Goal: Transaction & Acquisition: Purchase product/service

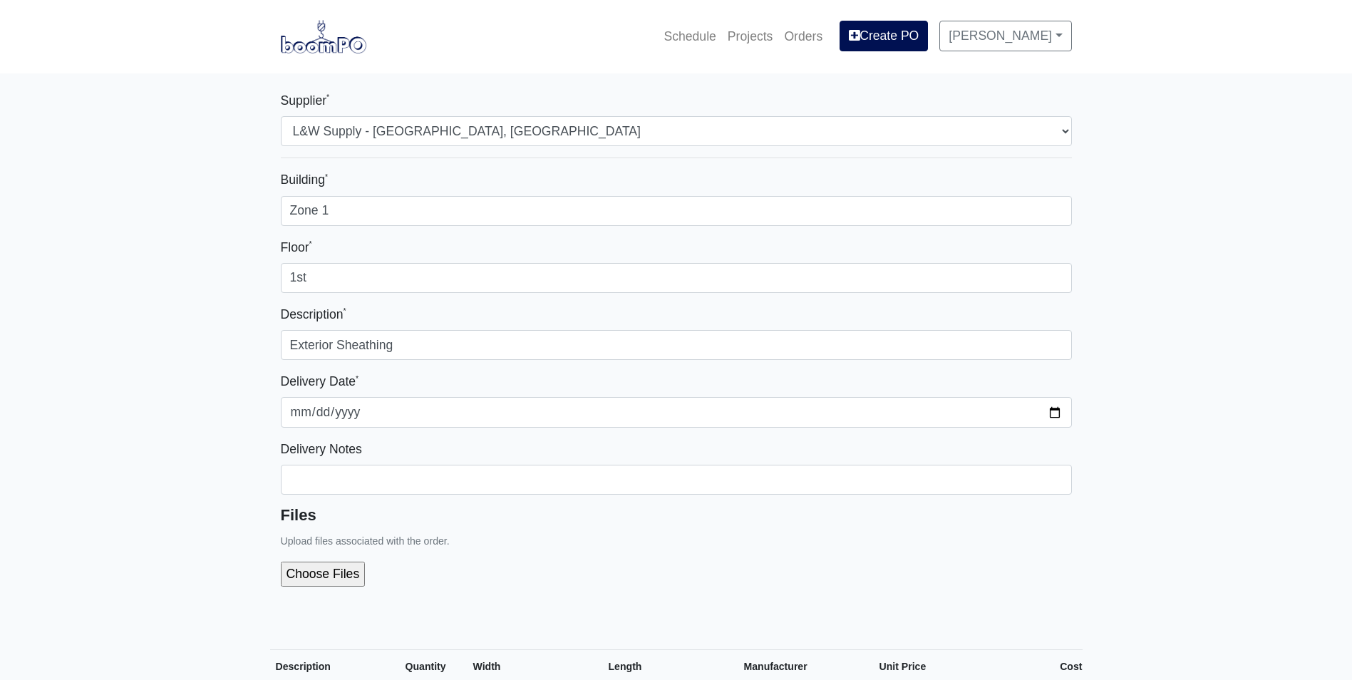
select select "1"
select select
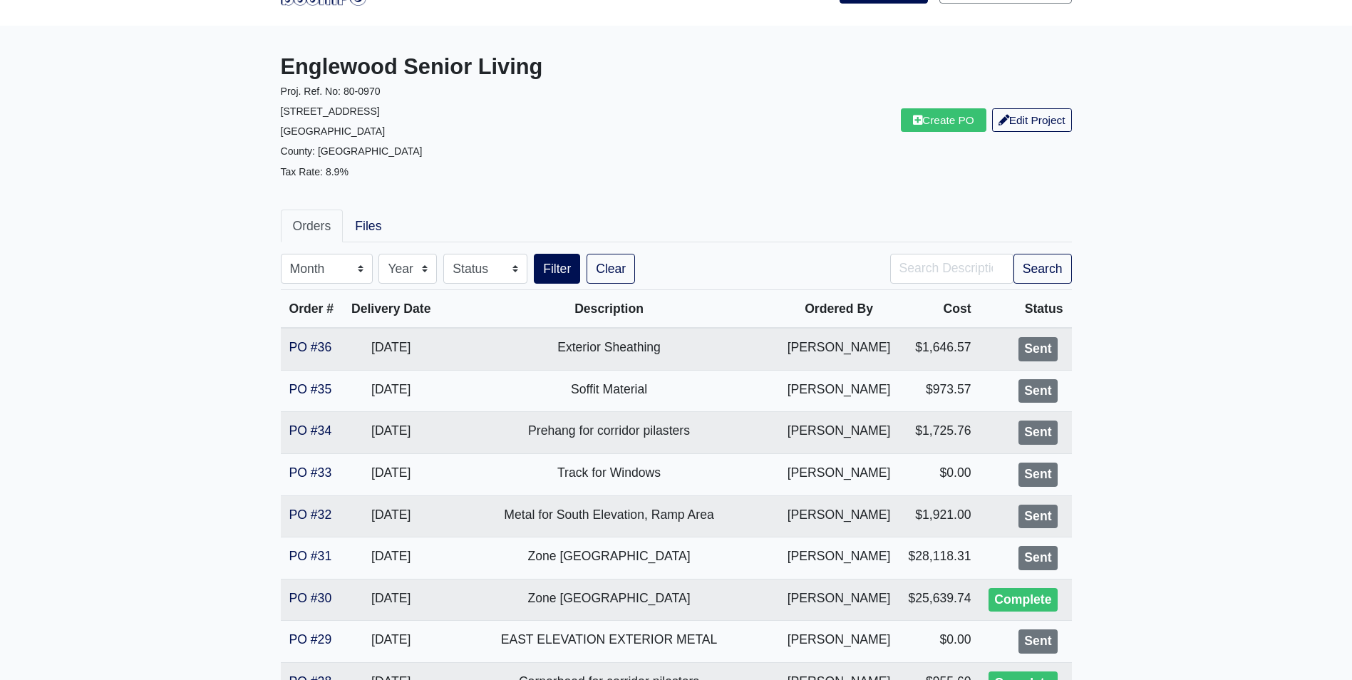
scroll to position [71, 0]
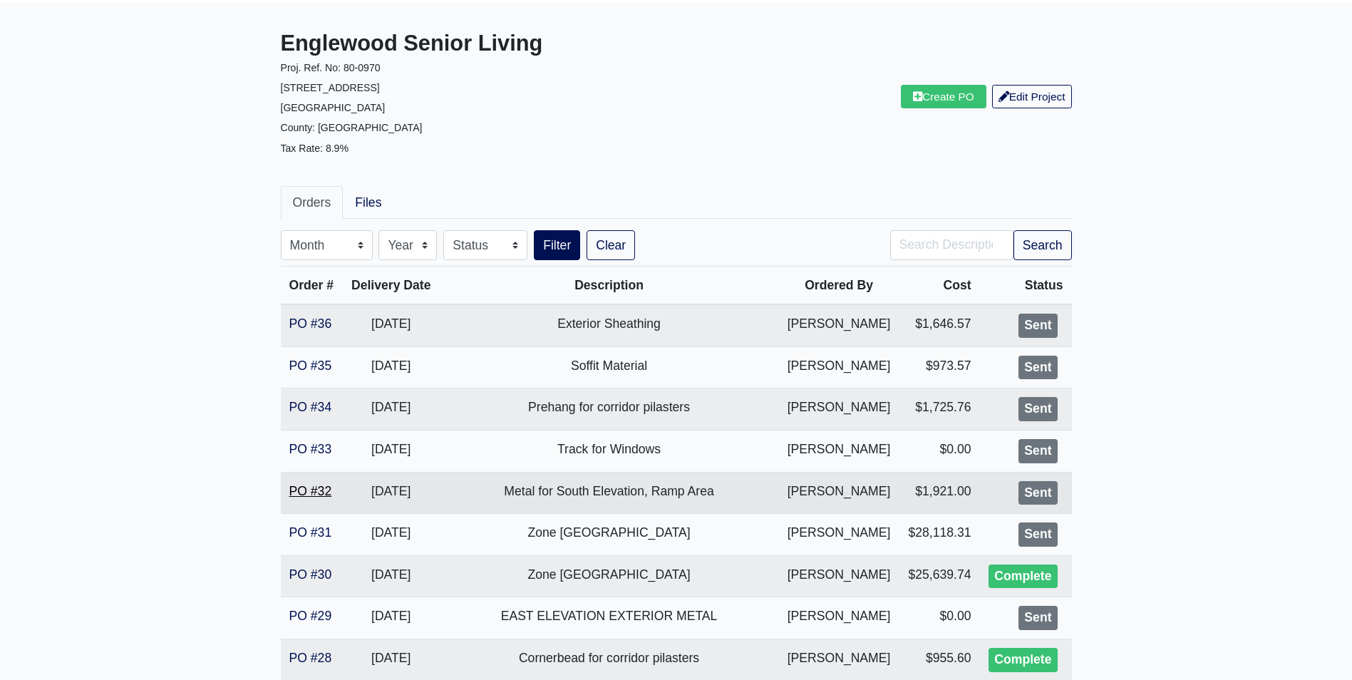
click at [299, 492] on link "PO #32" at bounding box center [310, 491] width 43 height 14
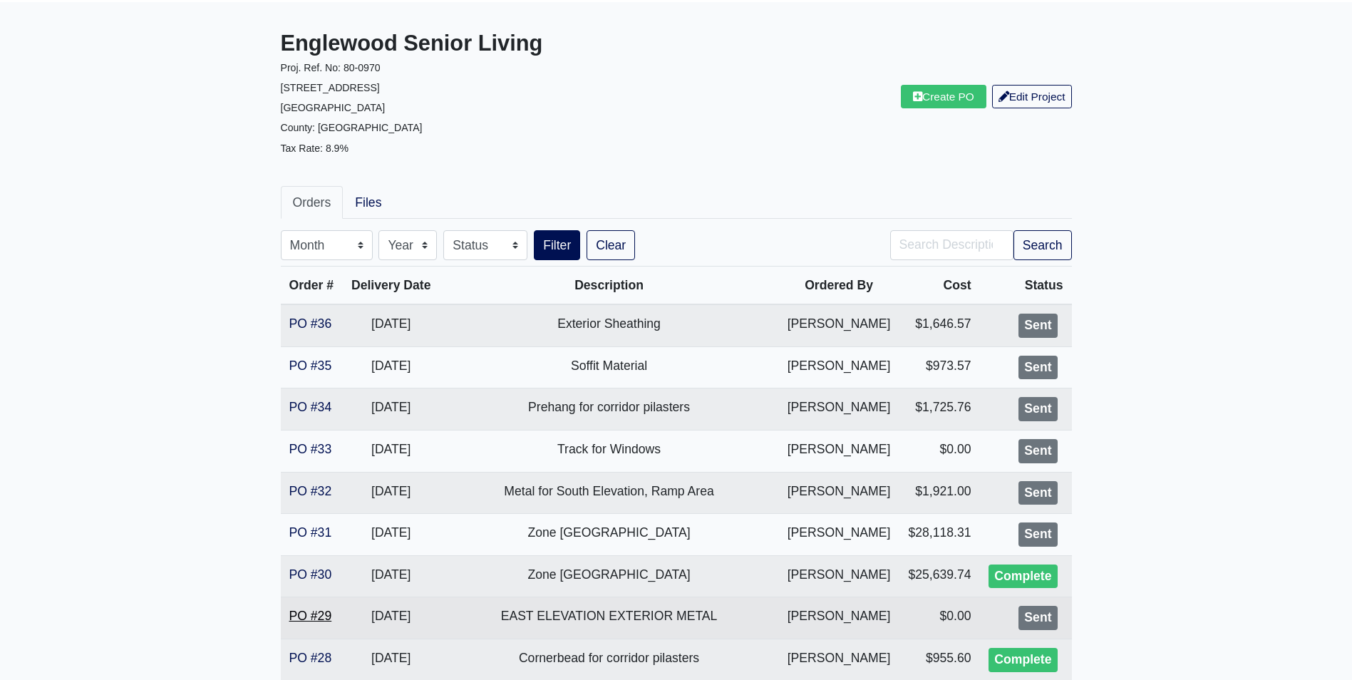
click at [310, 613] on link "PO #29" at bounding box center [310, 616] width 43 height 14
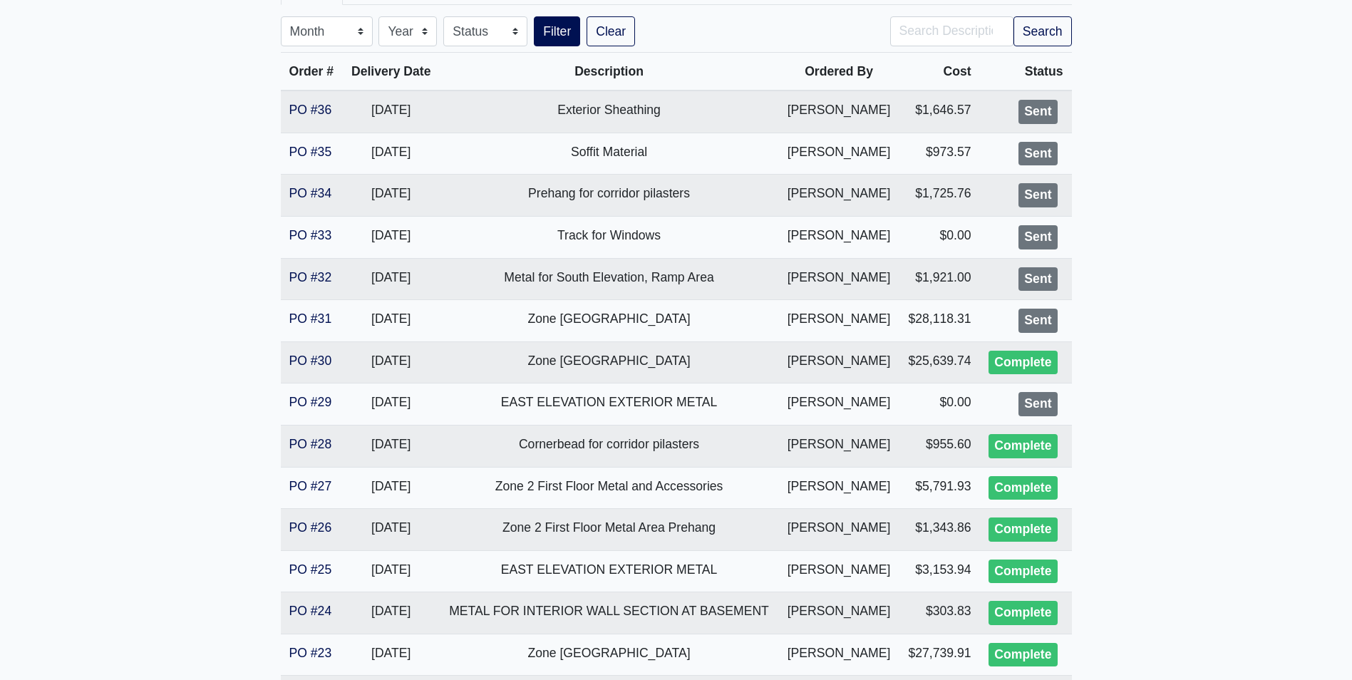
scroll to position [356, 0]
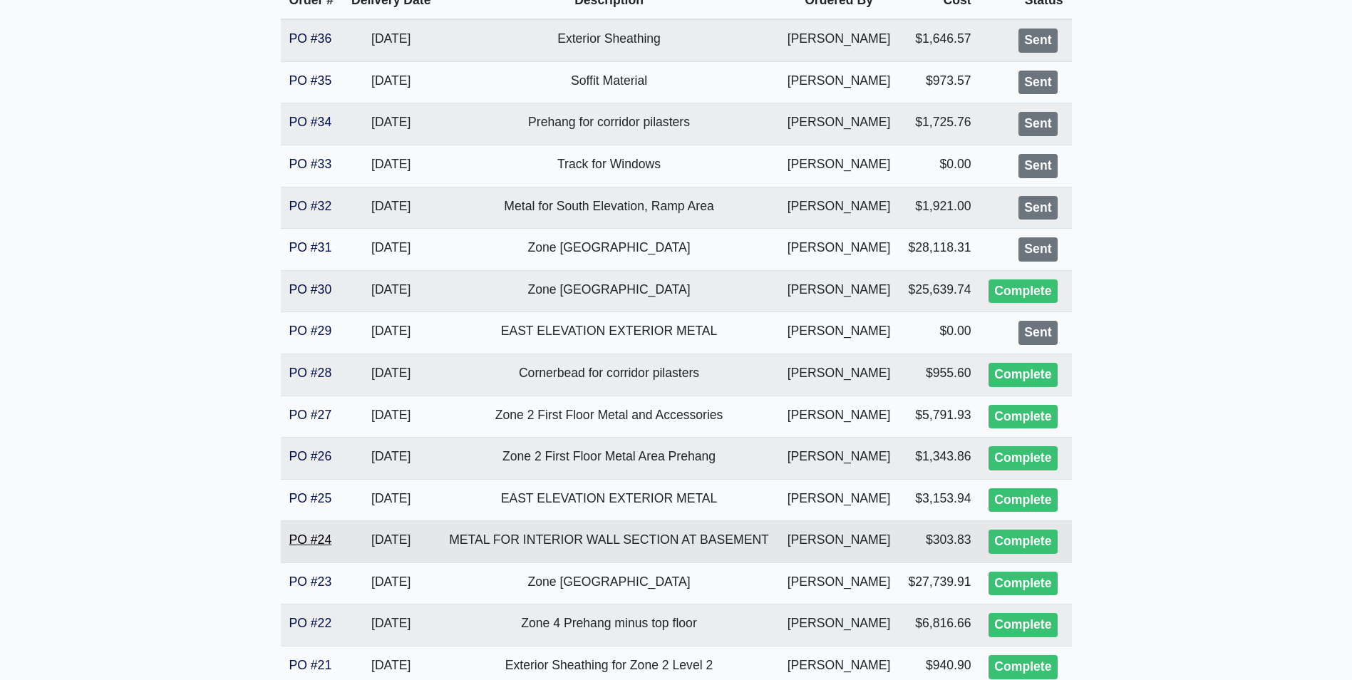
click at [309, 536] on link "PO #24" at bounding box center [310, 539] width 43 height 14
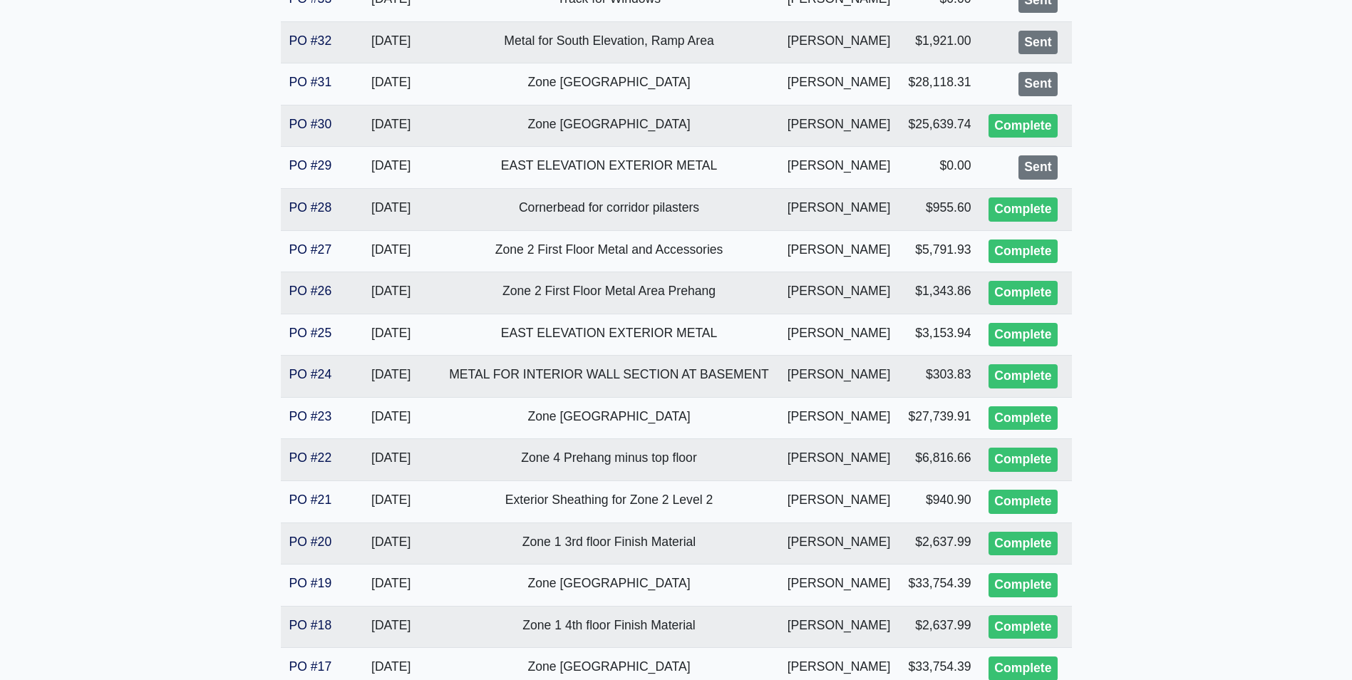
scroll to position [499, 0]
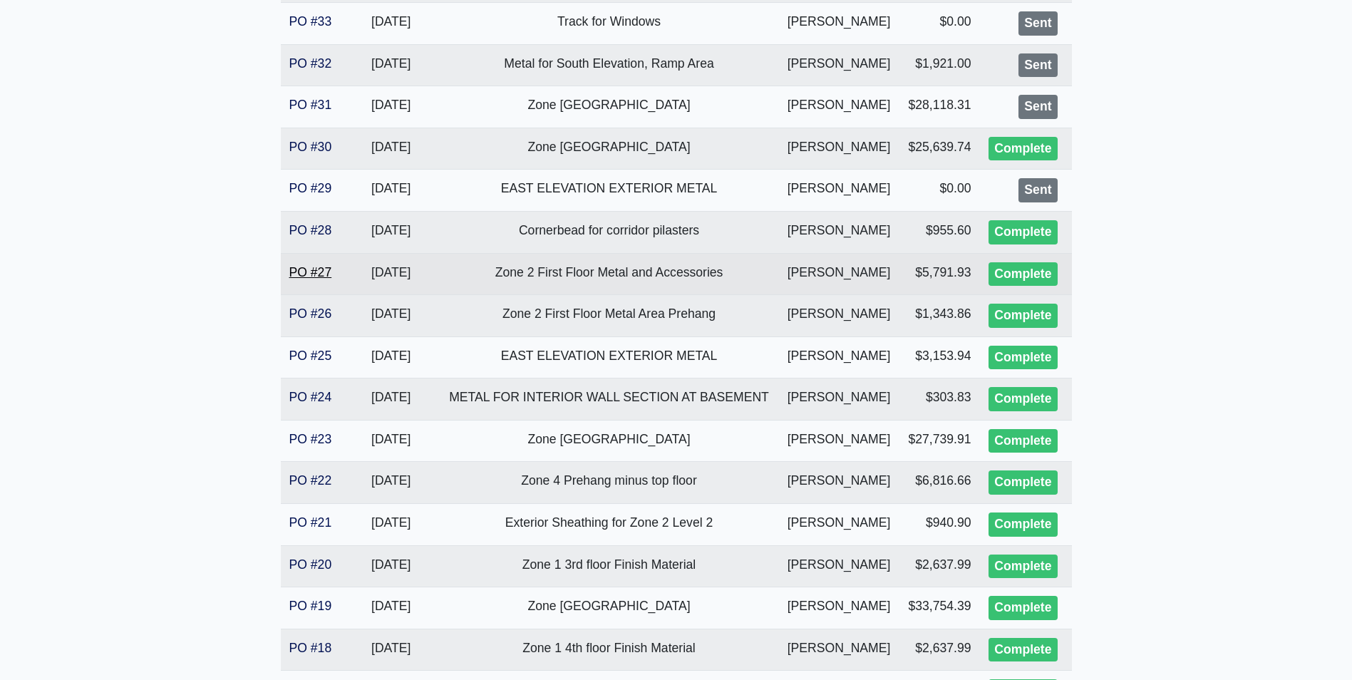
click at [309, 267] on link "PO #27" at bounding box center [310, 272] width 43 height 14
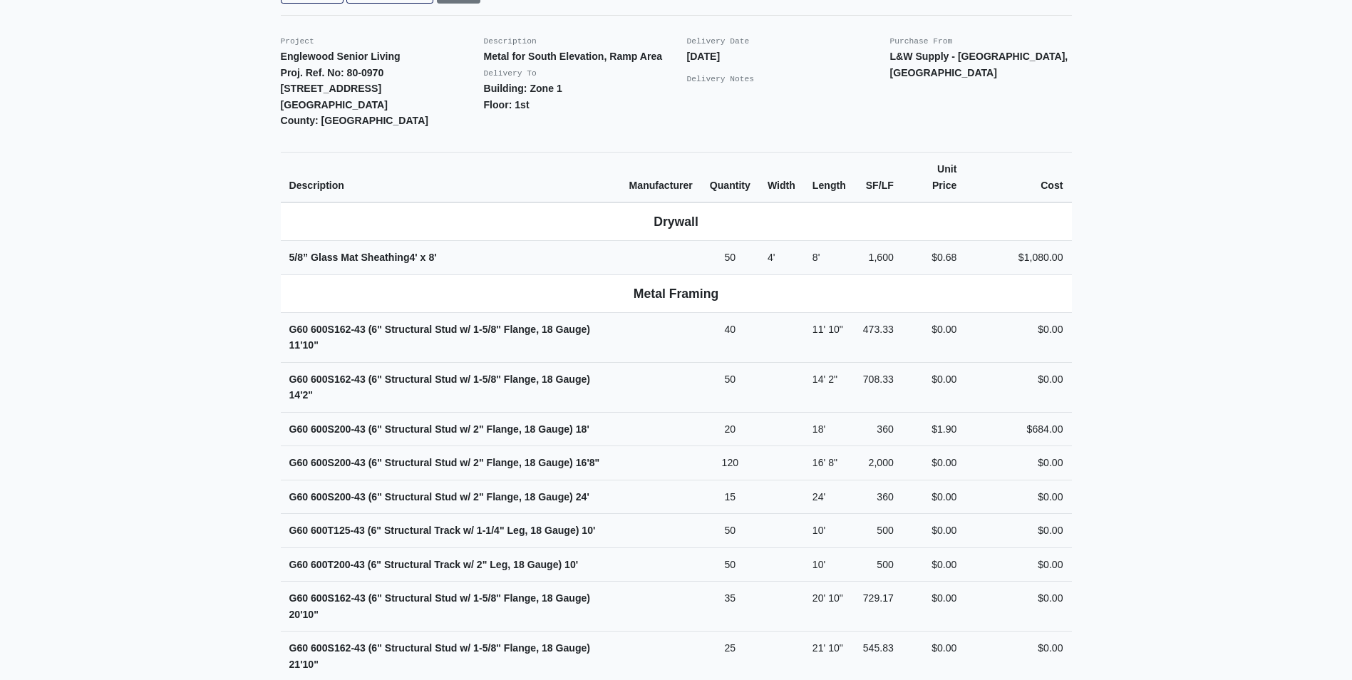
scroll to position [356, 0]
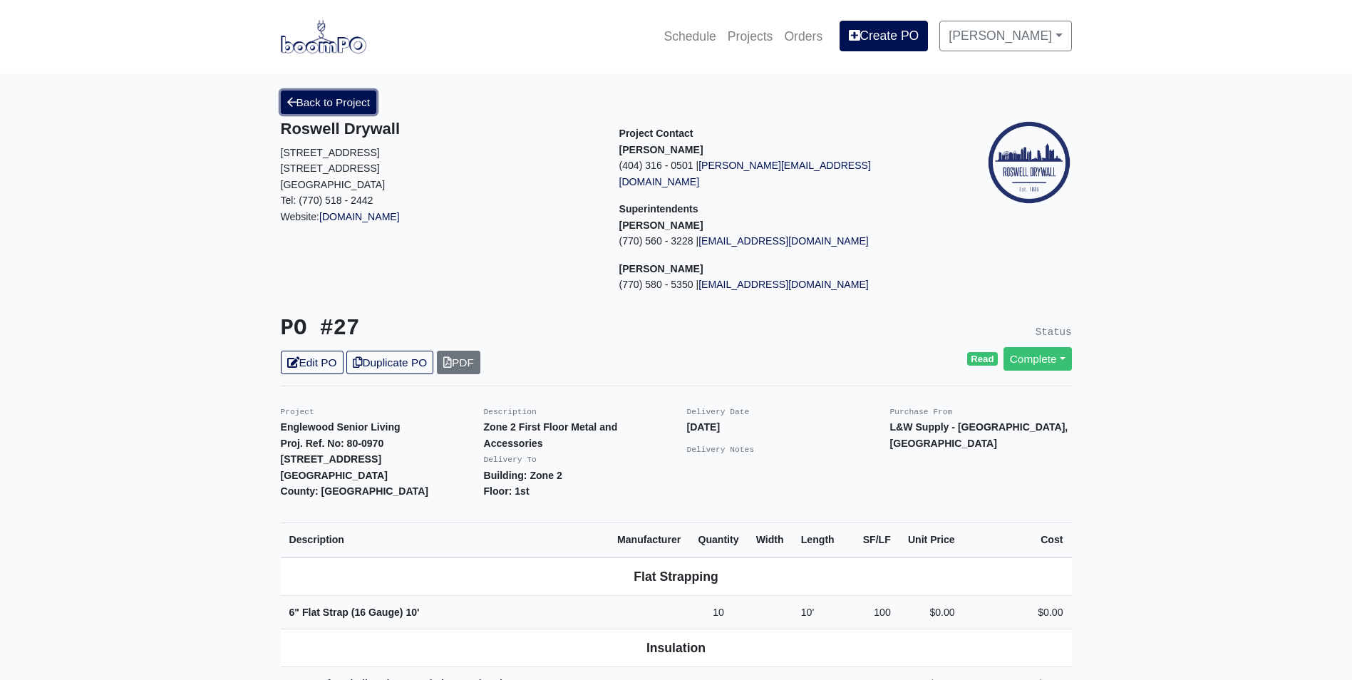
click at [355, 98] on link "Back to Project" at bounding box center [329, 103] width 96 height 24
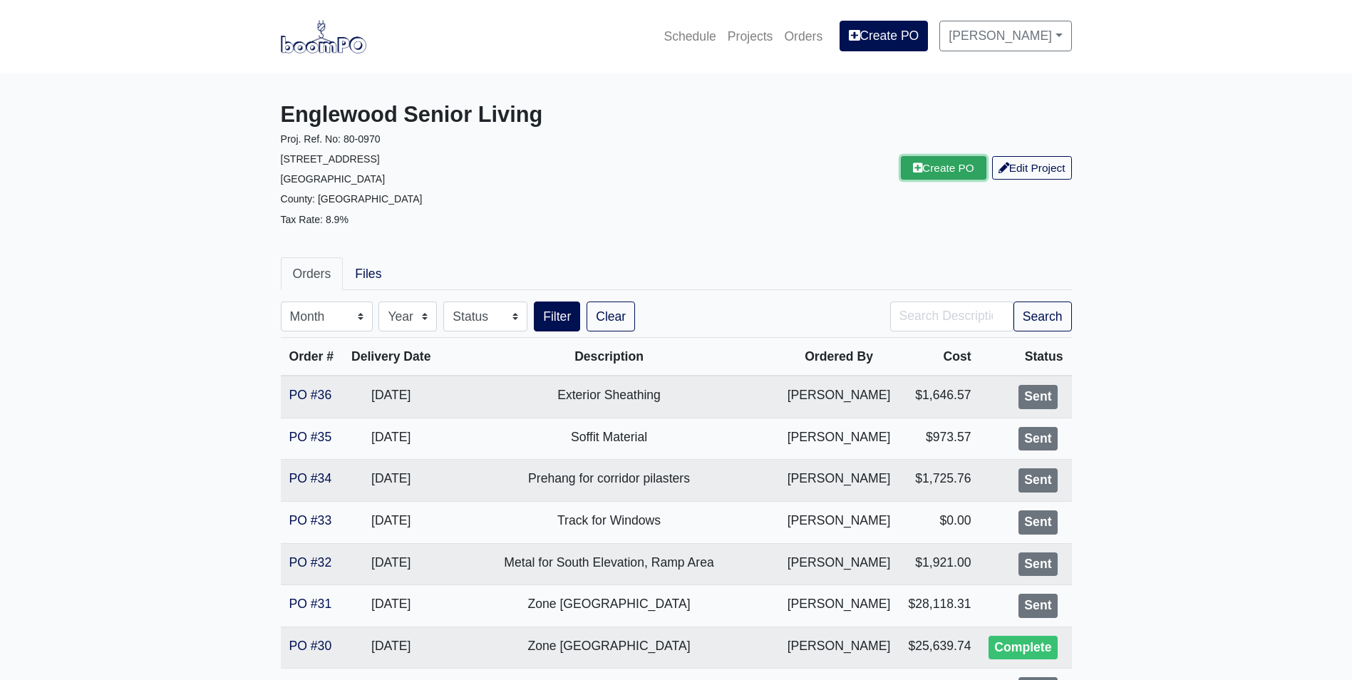
click at [931, 172] on link "Create PO" at bounding box center [944, 168] width 86 height 24
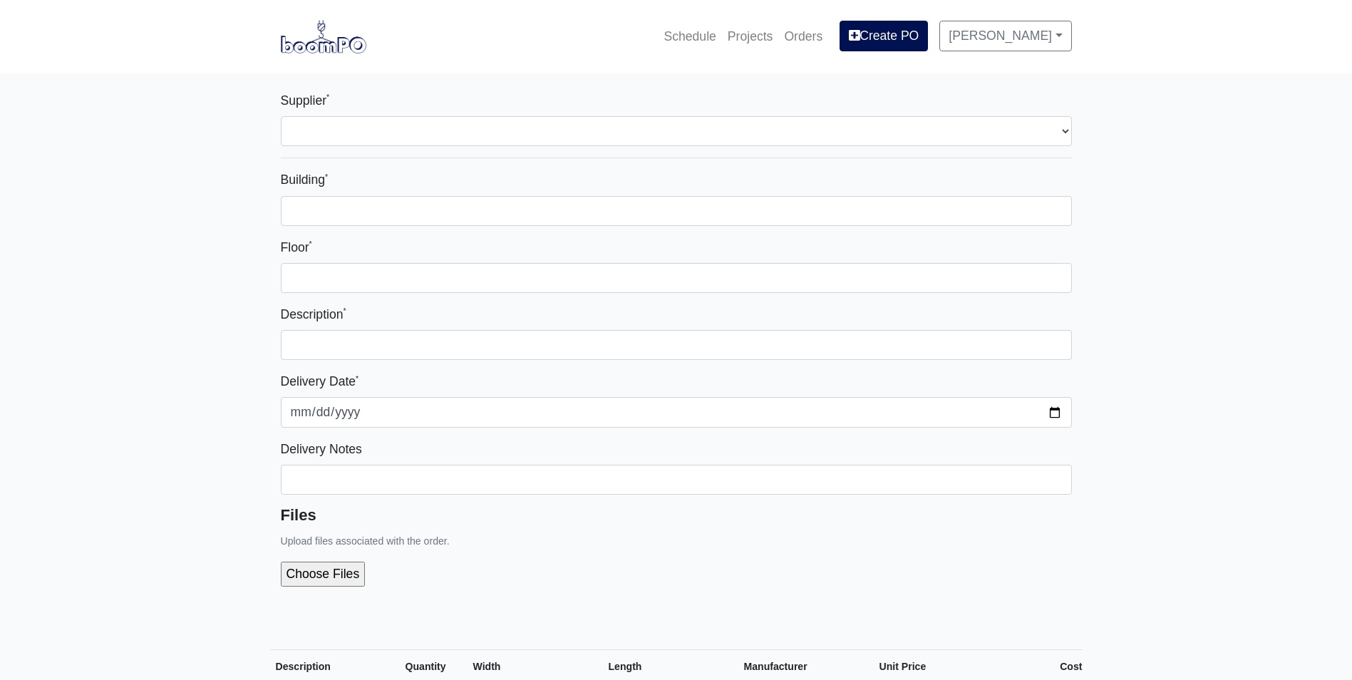
select select
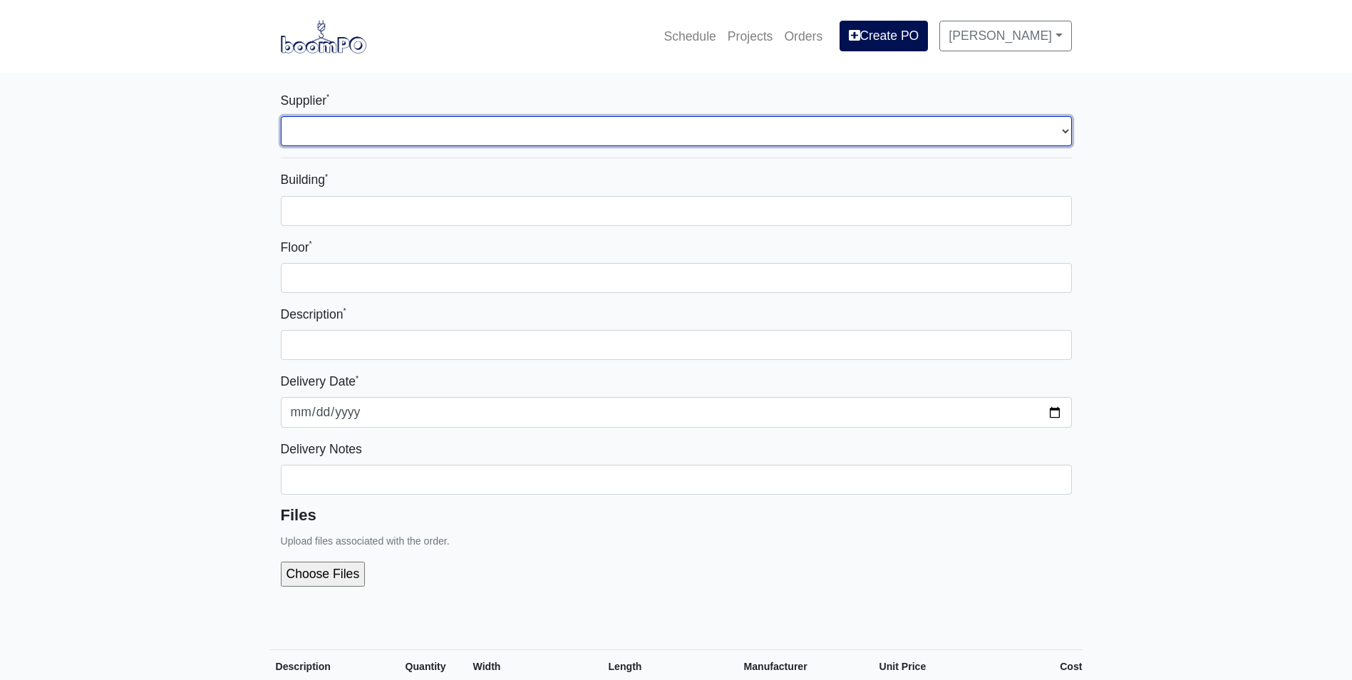
click at [336, 135] on select "Select one... L&W Supply - Mableton, GA" at bounding box center [676, 131] width 791 height 30
select select "1"
click at [281, 116] on select "Select one... L&W Supply - Mableton, GA" at bounding box center [676, 131] width 791 height 30
select select
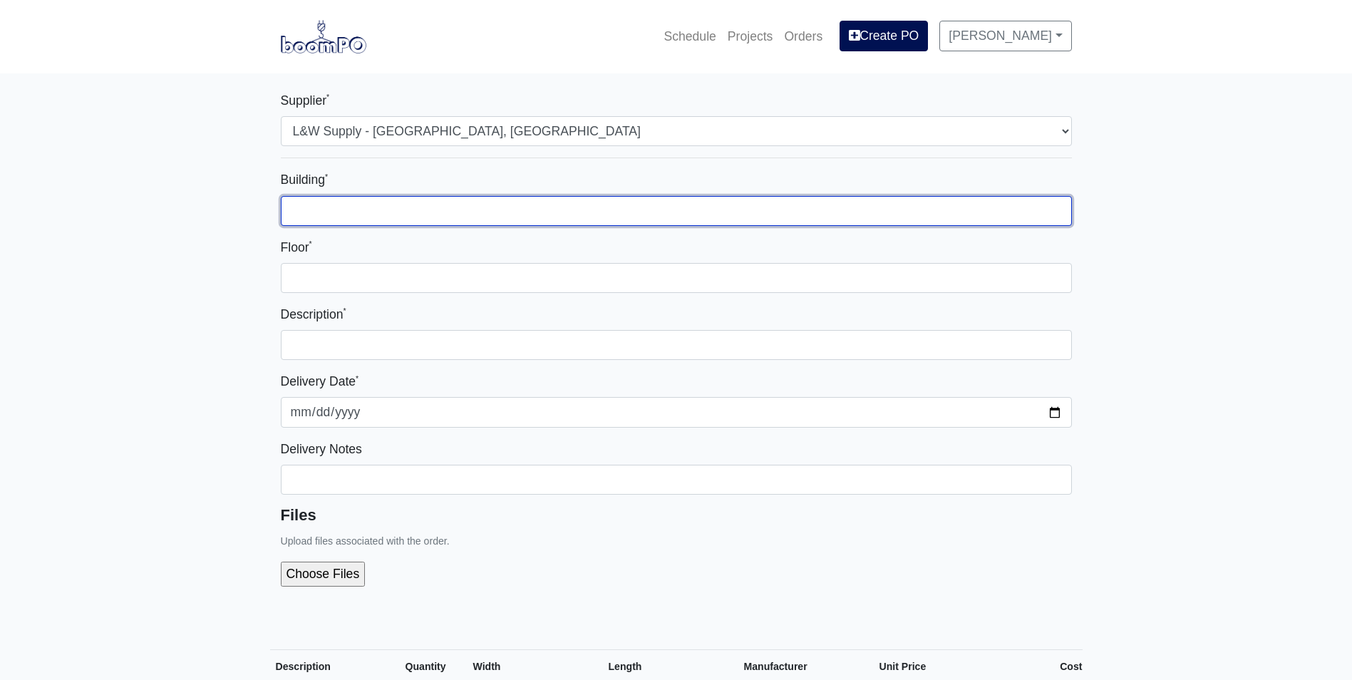
click at [323, 210] on input "Building *" at bounding box center [676, 211] width 791 height 30
type input "Zone 1"
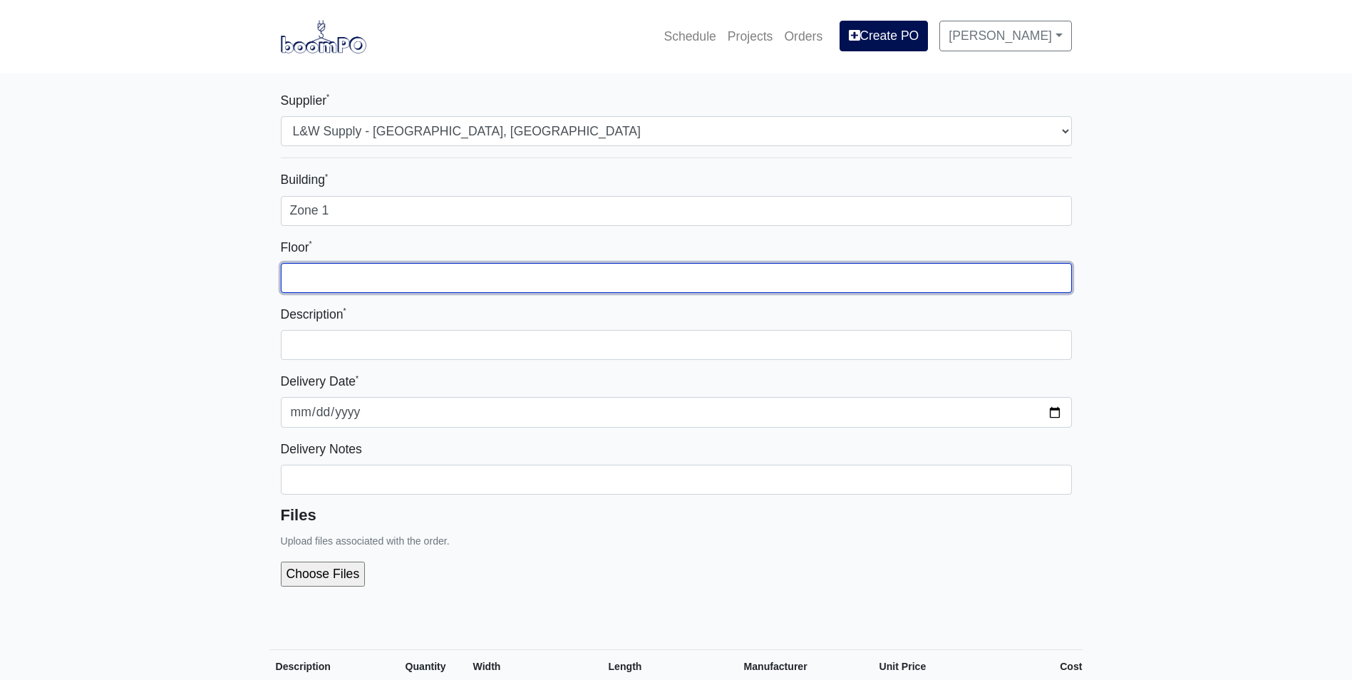
click at [324, 281] on input "Floor *" at bounding box center [676, 278] width 791 height 30
type input "1st"
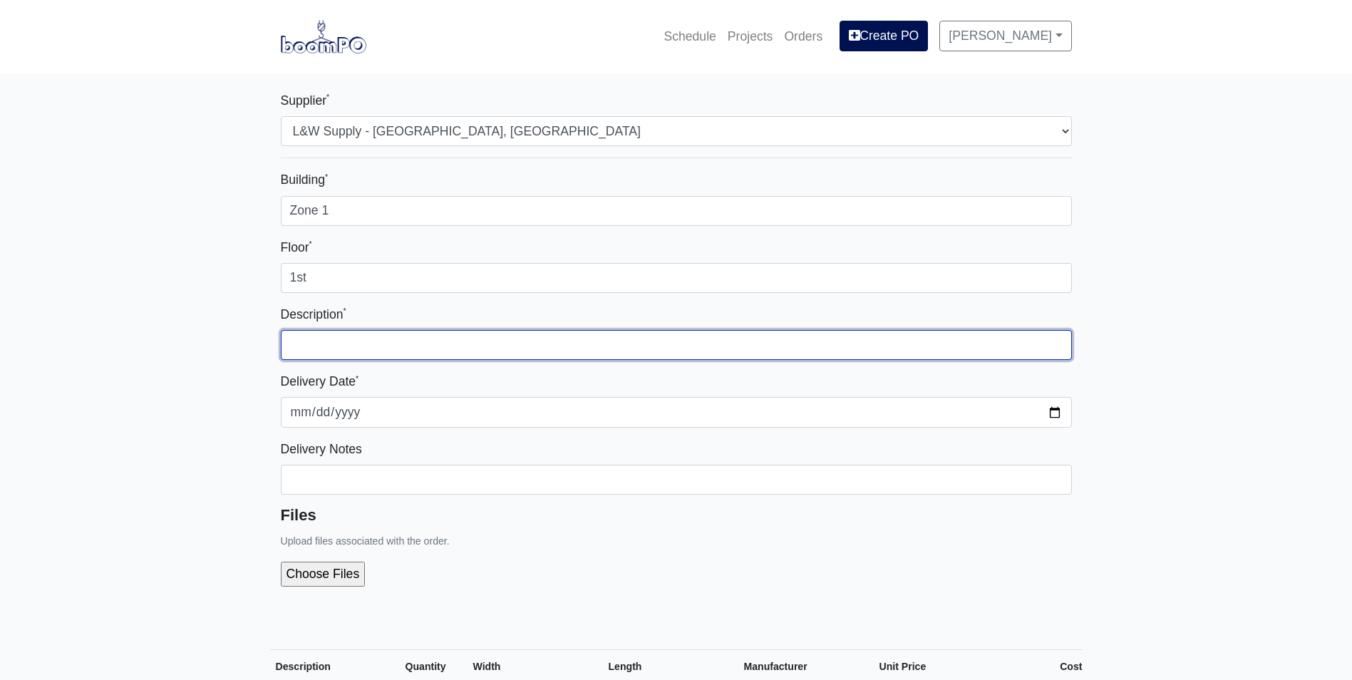
click at [326, 348] on input "text" at bounding box center [676, 345] width 791 height 30
type input "Bridging bar and clips for north elevation"
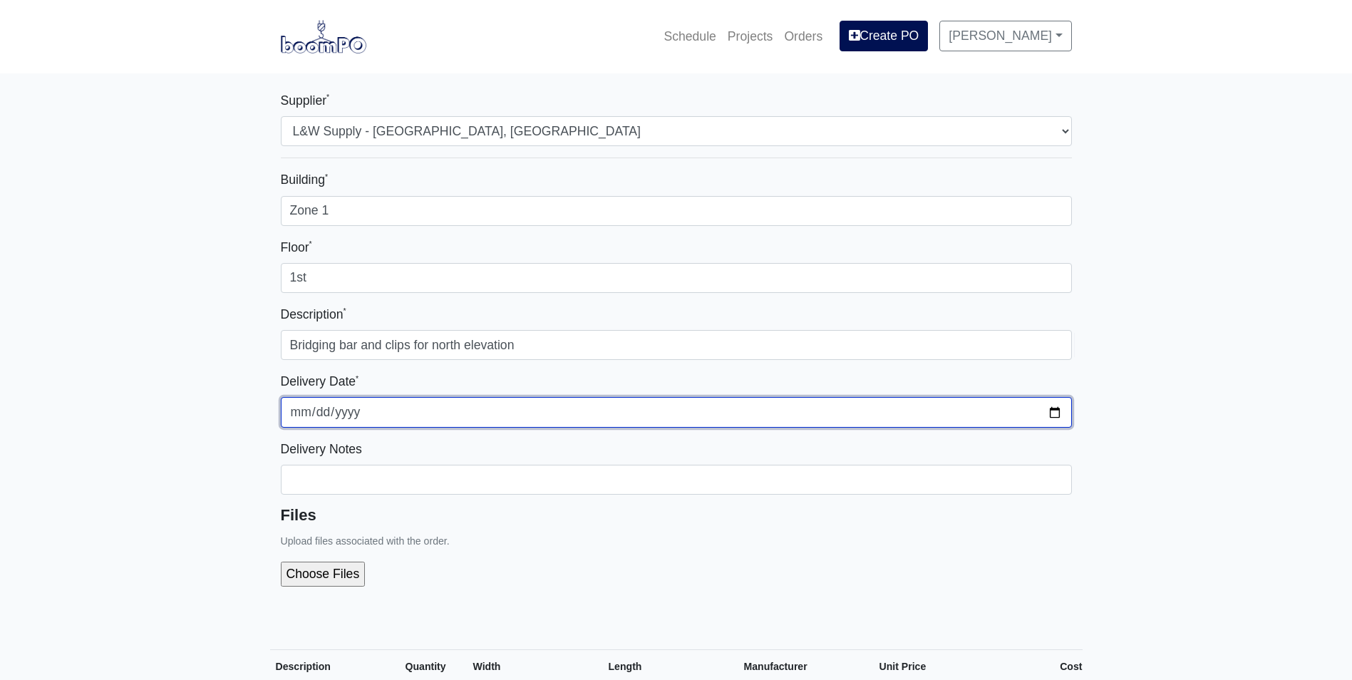
click at [1047, 411] on input "2025-10-01" at bounding box center [676, 412] width 791 height 30
type input "2025-10-02"
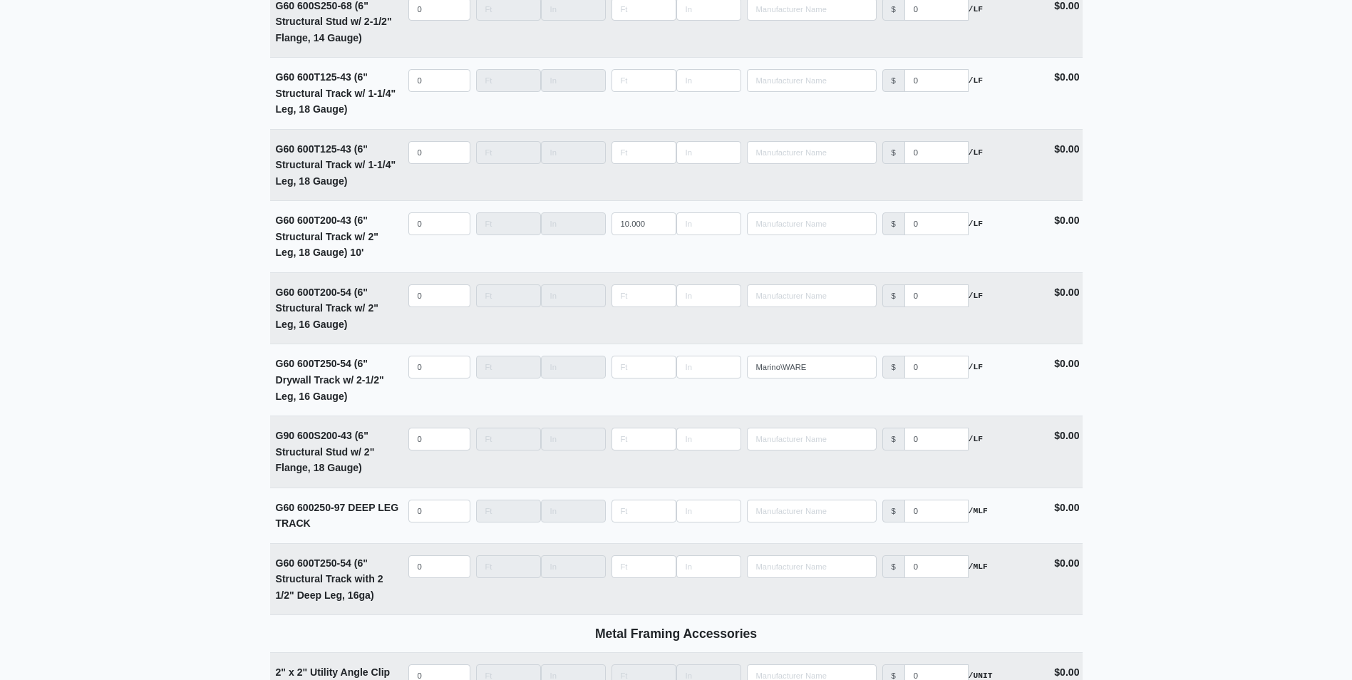
scroll to position [3919, 0]
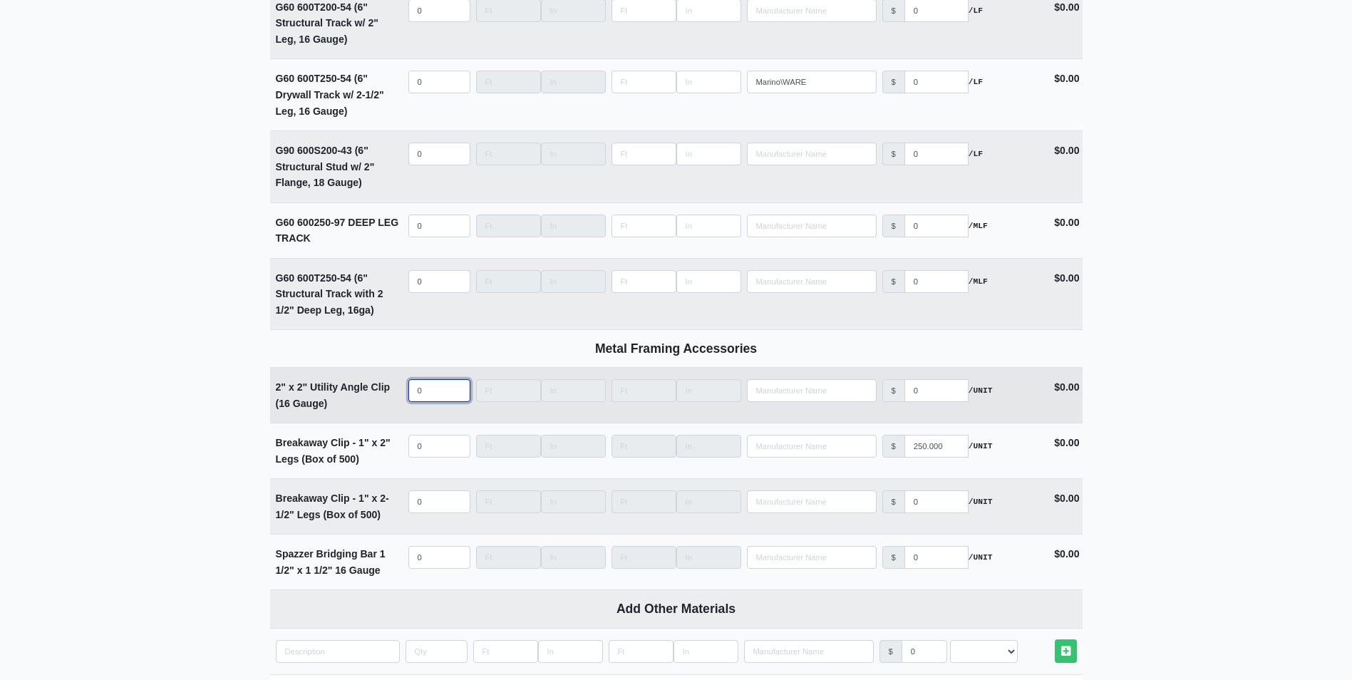
select select
click at [419, 397] on input "quantity" at bounding box center [439, 390] width 62 height 23
type input "100"
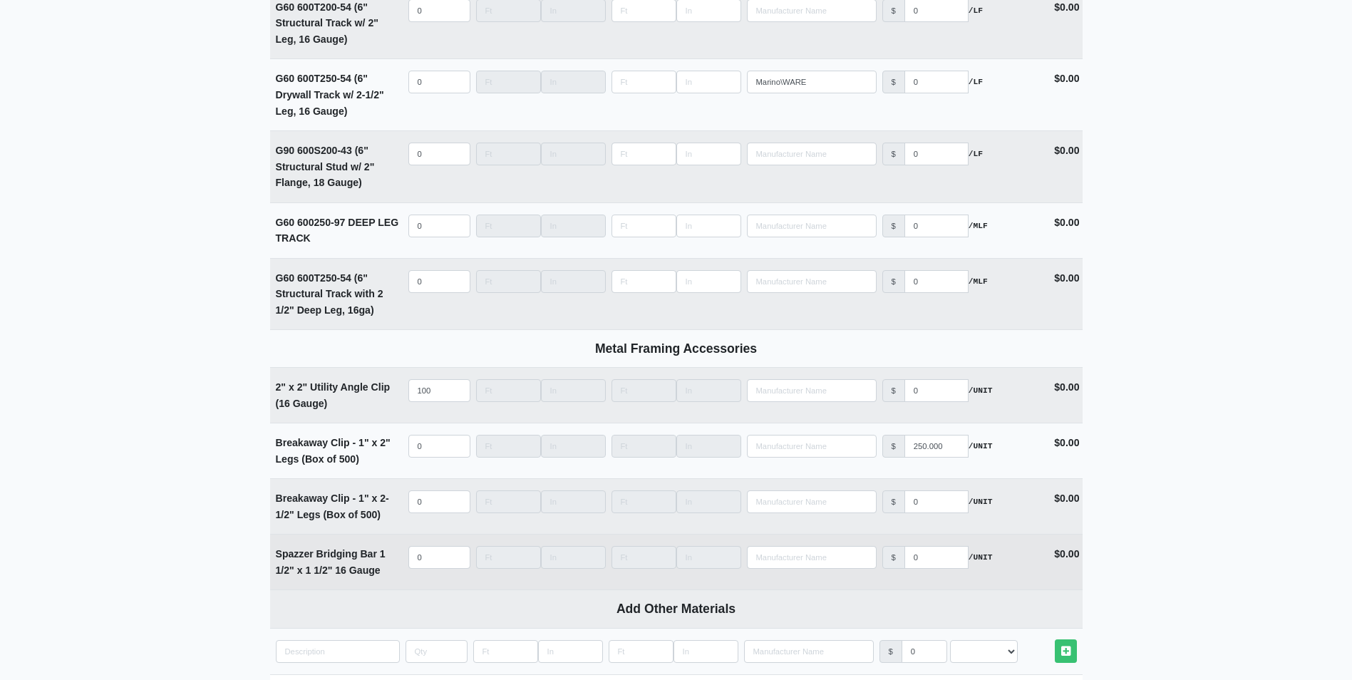
click at [425, 551] on td "Qty 0" at bounding box center [439, 561] width 68 height 55
select select
click at [435, 564] on input "quantity" at bounding box center [439, 557] width 62 height 23
type input "200"
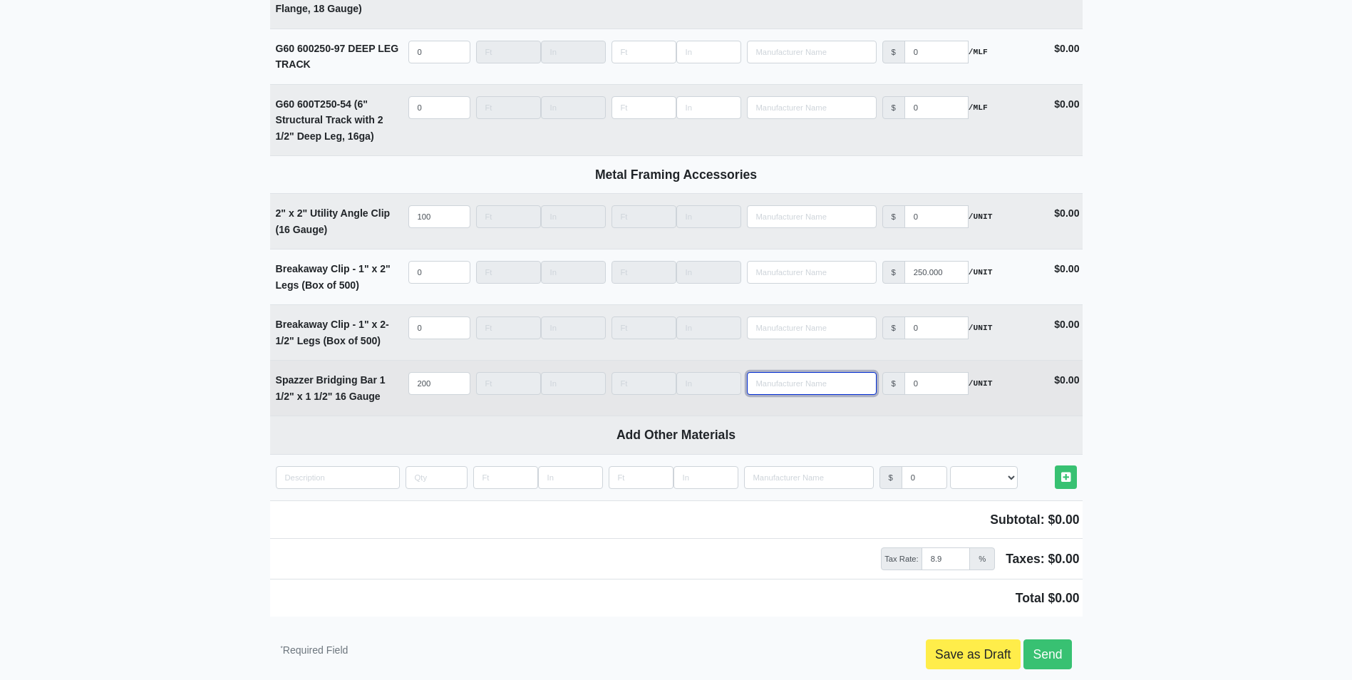
scroll to position [4133, 0]
